Goal: Task Accomplishment & Management: Manage account settings

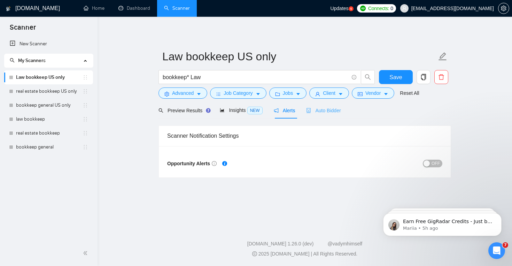
drag, startPoint x: 333, startPoint y: 114, endPoint x: 21, endPoint y: 7, distance: 330.4
click at [333, 114] on div "Auto Bidder" at bounding box center [323, 110] width 34 height 16
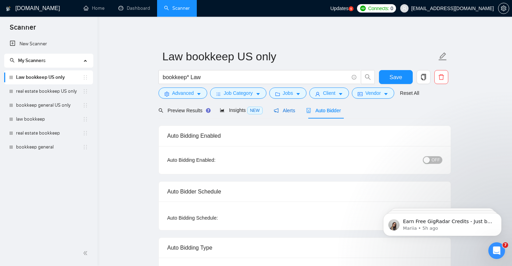
click at [279, 108] on icon "notification" at bounding box center [276, 110] width 5 height 5
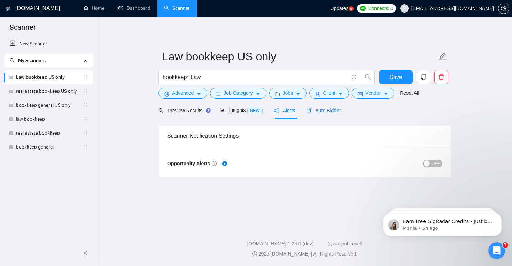
click at [319, 109] on span "Auto Bidder" at bounding box center [323, 111] width 34 height 6
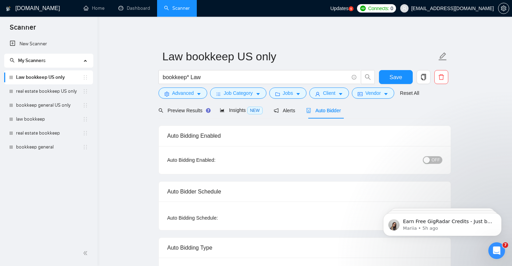
click at [437, 162] on span "OFF" at bounding box center [436, 160] width 8 height 8
click at [288, 113] on div "Alerts" at bounding box center [285, 111] width 22 height 8
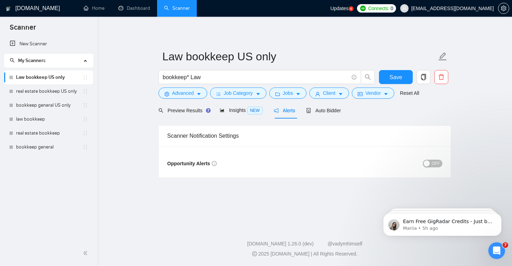
click at [439, 166] on span "OFF" at bounding box center [436, 164] width 8 height 8
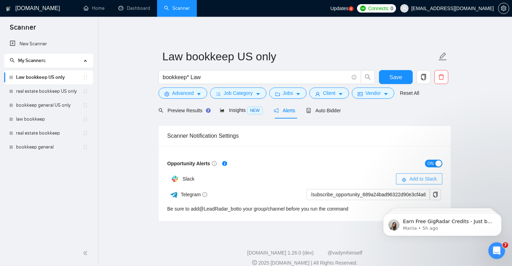
click at [414, 178] on span "Add to Slack" at bounding box center [423, 179] width 28 height 8
click at [424, 181] on span "Add to Slack" at bounding box center [423, 179] width 28 height 8
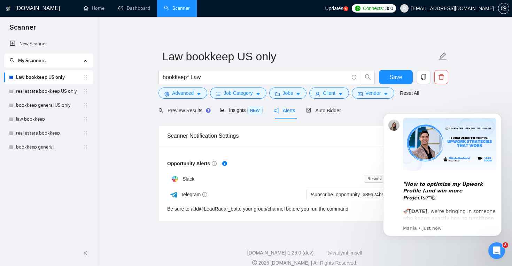
click at [495, 252] on icon "Open Intercom Messenger" at bounding box center [496, 250] width 11 height 11
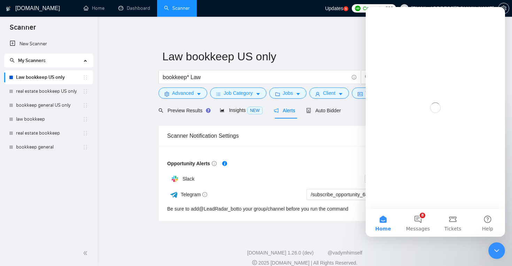
click at [498, 252] on icon "Close Intercom Messenger" at bounding box center [497, 250] width 8 height 8
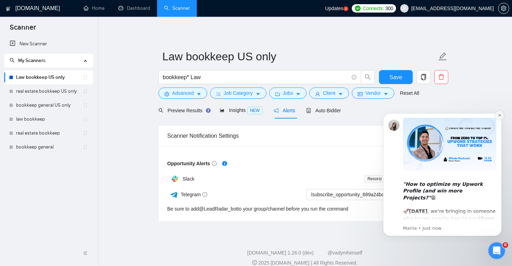
click at [498, 117] on button "Dismiss notification" at bounding box center [499, 115] width 9 height 9
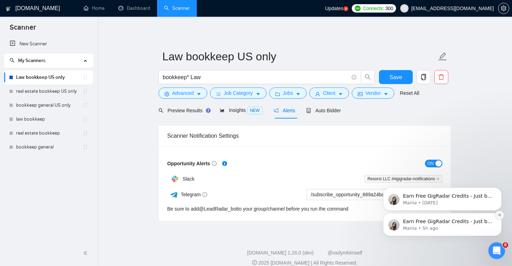
click at [499, 214] on icon "Dismiss notification" at bounding box center [500, 215] width 4 height 4
click at [499, 214] on icon "Dismiss notification" at bounding box center [499, 215] width 3 height 3
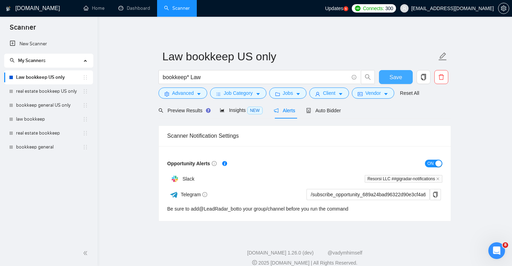
click at [391, 81] on button "Save" at bounding box center [396, 77] width 34 height 14
click at [61, 92] on link "real estate bookkeep US only" at bounding box center [49, 91] width 67 height 14
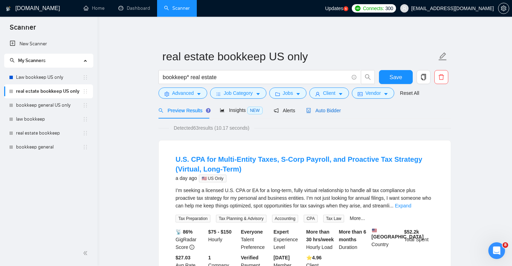
click at [330, 110] on span "Auto Bidder" at bounding box center [323, 111] width 34 height 6
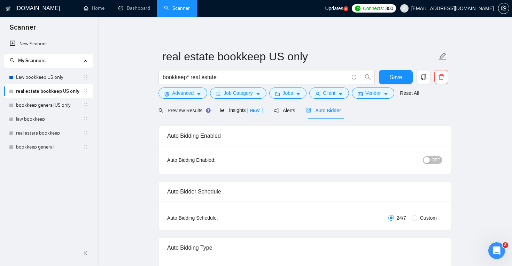
click at [432, 161] on span "OFF" at bounding box center [436, 160] width 8 height 8
click at [293, 113] on span "Alerts" at bounding box center [285, 111] width 22 height 6
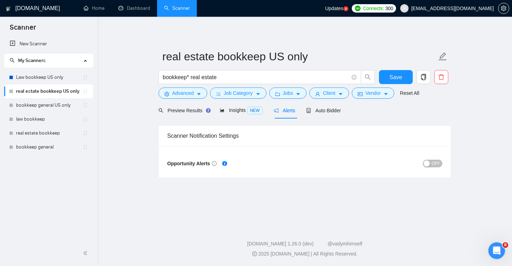
click at [435, 163] on span "OFF" at bounding box center [436, 164] width 8 height 8
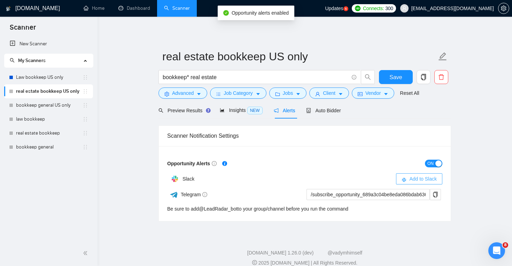
click at [412, 181] on span "Add to Slack" at bounding box center [423, 179] width 28 height 8
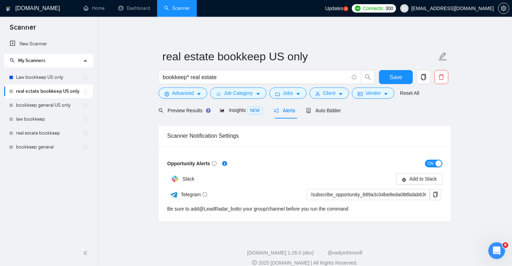
click at [218, 224] on div "[DOMAIN_NAME] Home Dashboard Scanner Updates 5 Connects: 300 [EMAIL_ADDRESS][DO…" at bounding box center [305, 137] width 415 height 275
drag, startPoint x: 242, startPoint y: 216, endPoint x: 205, endPoint y: 212, distance: 37.8
click at [205, 212] on div "Opportunity Alerts ON Slack Add to Slack Telegram /subscribe_opportunity_689a3c…" at bounding box center [305, 183] width 292 height 75
copy div "LeadRadar_bot to your group/channel before you run the command"
click at [341, 114] on div "Auto Bidder" at bounding box center [323, 110] width 34 height 16
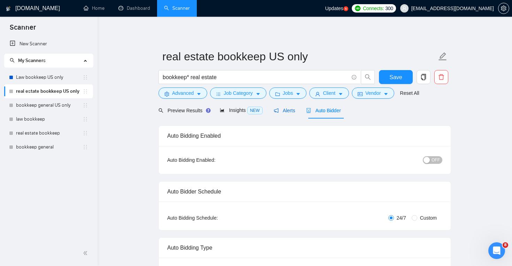
click at [294, 112] on span "Alerts" at bounding box center [285, 111] width 22 height 6
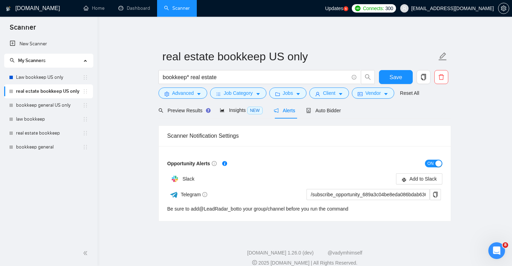
click at [328, 121] on div "Scanner Notification Settings Opportunity Alerts ON Slack Add to Slack Telegram…" at bounding box center [305, 169] width 293 height 102
click at [328, 116] on div "Auto Bidder" at bounding box center [323, 110] width 34 height 16
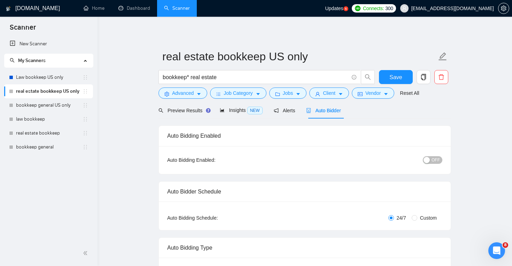
click at [437, 160] on span "OFF" at bounding box center [436, 160] width 8 height 8
click at [294, 109] on span "Alerts" at bounding box center [285, 111] width 22 height 6
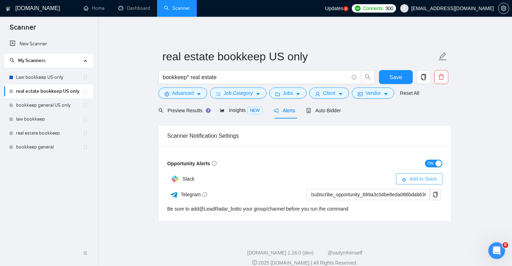
click at [429, 181] on span "Add to Slack" at bounding box center [423, 179] width 28 height 8
click at [59, 108] on link "bookkeep general US only" at bounding box center [49, 105] width 67 height 14
click at [398, 79] on span "Save" at bounding box center [396, 77] width 13 height 9
click at [51, 109] on link "bookkeep general US only" at bounding box center [49, 105] width 67 height 14
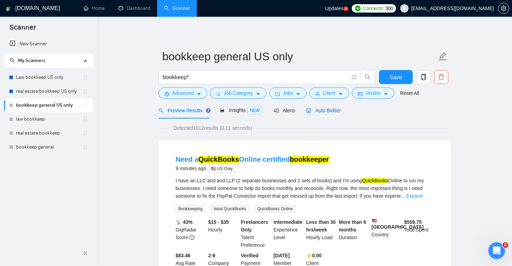
click at [326, 108] on span "Auto Bidder" at bounding box center [323, 111] width 34 height 6
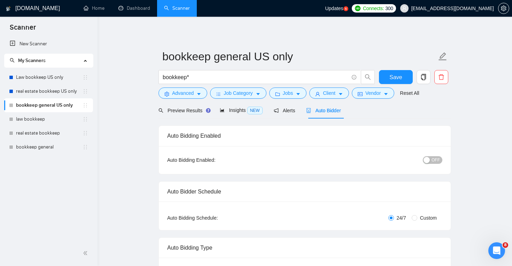
click at [438, 162] on span "OFF" at bounding box center [436, 160] width 8 height 8
click at [291, 113] on div "Alerts" at bounding box center [285, 111] width 22 height 8
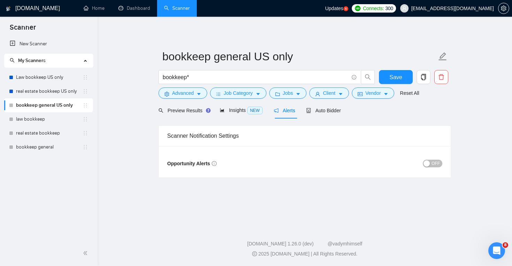
click at [432, 163] on span "OFF" at bounding box center [436, 164] width 8 height 8
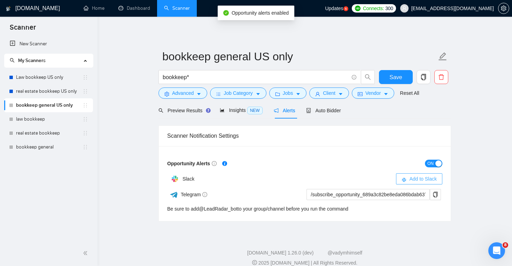
click at [430, 180] on span "Add to Slack" at bounding box center [423, 179] width 28 height 8
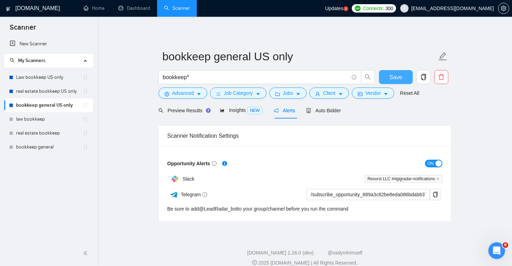
click at [394, 78] on span "Save" at bounding box center [396, 77] width 13 height 9
click at [63, 119] on link "law bookkeep" at bounding box center [49, 119] width 67 height 14
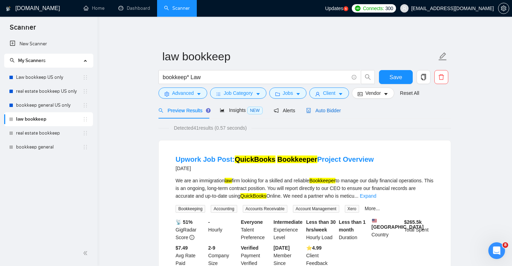
click at [331, 113] on div "Auto Bidder" at bounding box center [323, 111] width 34 height 8
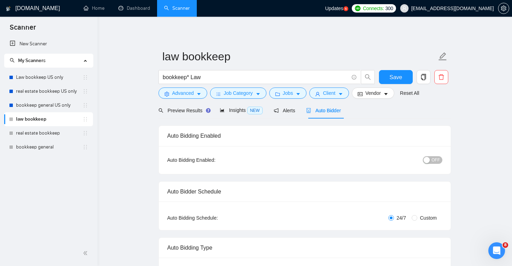
click at [435, 159] on span "OFF" at bounding box center [436, 160] width 8 height 8
click at [289, 110] on span "Alerts" at bounding box center [285, 111] width 22 height 6
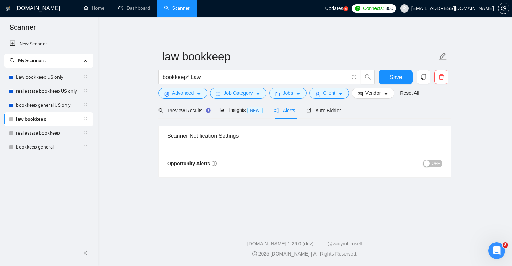
click at [436, 164] on span "OFF" at bounding box center [436, 164] width 8 height 8
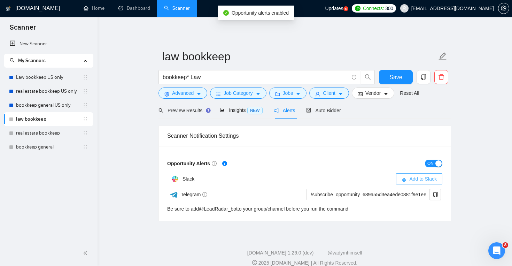
click at [430, 177] on span "Add to Slack" at bounding box center [423, 179] width 28 height 8
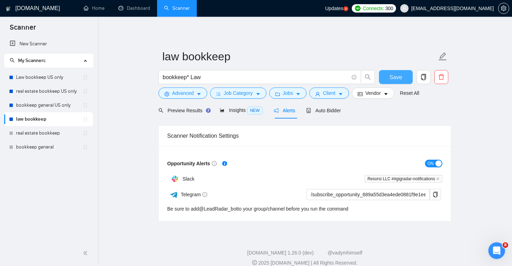
click at [390, 77] on span "Save" at bounding box center [396, 77] width 13 height 9
click at [32, 136] on link "real estate bookkeep" at bounding box center [49, 133] width 67 height 14
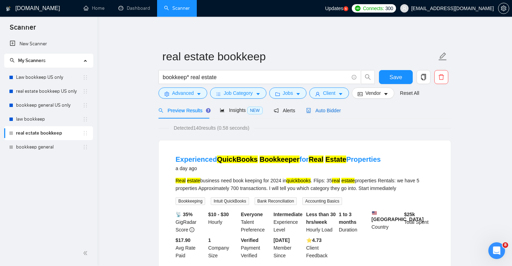
click at [328, 113] on div "Auto Bidder" at bounding box center [323, 111] width 34 height 8
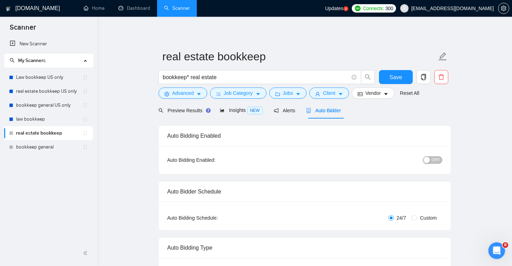
click at [434, 160] on span "OFF" at bounding box center [436, 160] width 8 height 8
click at [287, 113] on span "Alerts" at bounding box center [285, 111] width 22 height 6
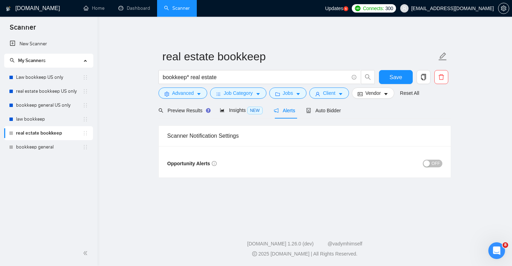
click at [440, 163] on span "OFF" at bounding box center [436, 164] width 8 height 8
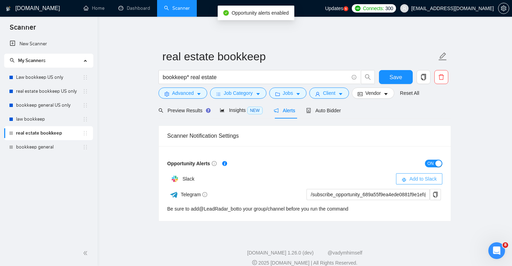
click at [399, 179] on button "Add to Slack" at bounding box center [419, 178] width 46 height 11
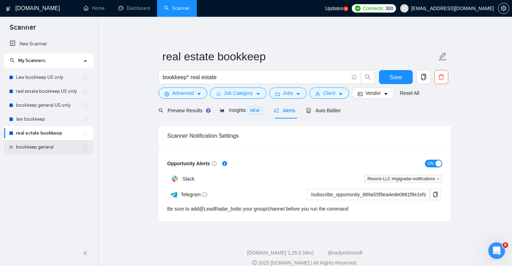
click at [54, 149] on link "bookkeep general" at bounding box center [49, 147] width 67 height 14
click at [391, 82] on button "Save" at bounding box center [396, 77] width 34 height 14
click at [64, 146] on link "bookkeep general" at bounding box center [49, 147] width 67 height 14
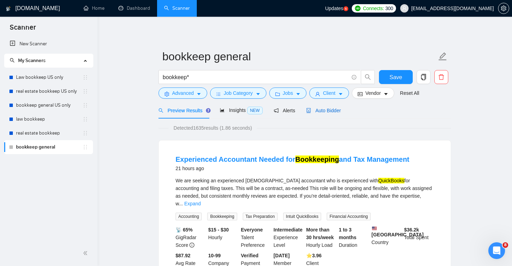
click at [340, 109] on span "Auto Bidder" at bounding box center [323, 111] width 34 height 6
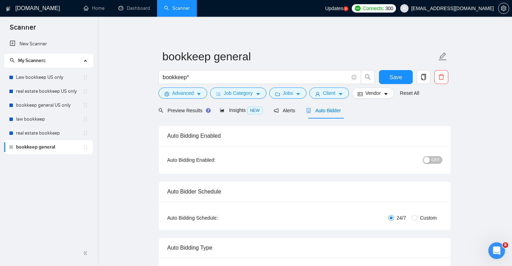
click at [432, 157] on span "OFF" at bounding box center [436, 160] width 8 height 8
click at [291, 112] on span "Alerts" at bounding box center [285, 111] width 22 height 6
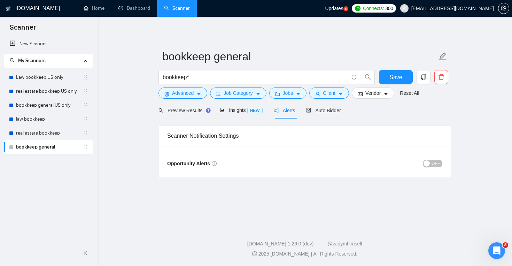
click at [437, 165] on span "OFF" at bounding box center [436, 164] width 8 height 8
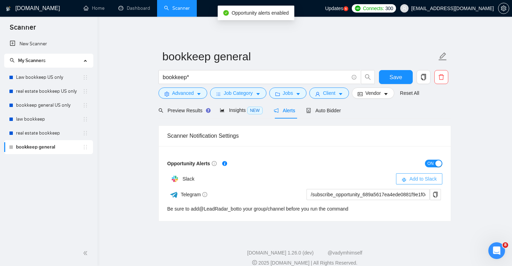
click at [432, 180] on span "Add to Slack" at bounding box center [423, 179] width 28 height 8
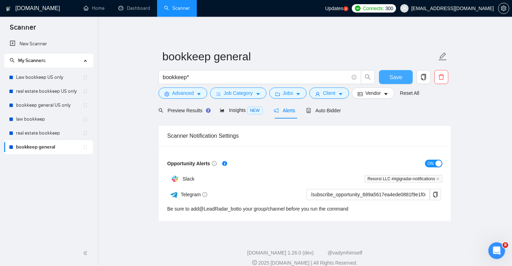
click at [390, 76] on span "Save" at bounding box center [396, 77] width 13 height 9
